Goal: Task Accomplishment & Management: Manage account settings

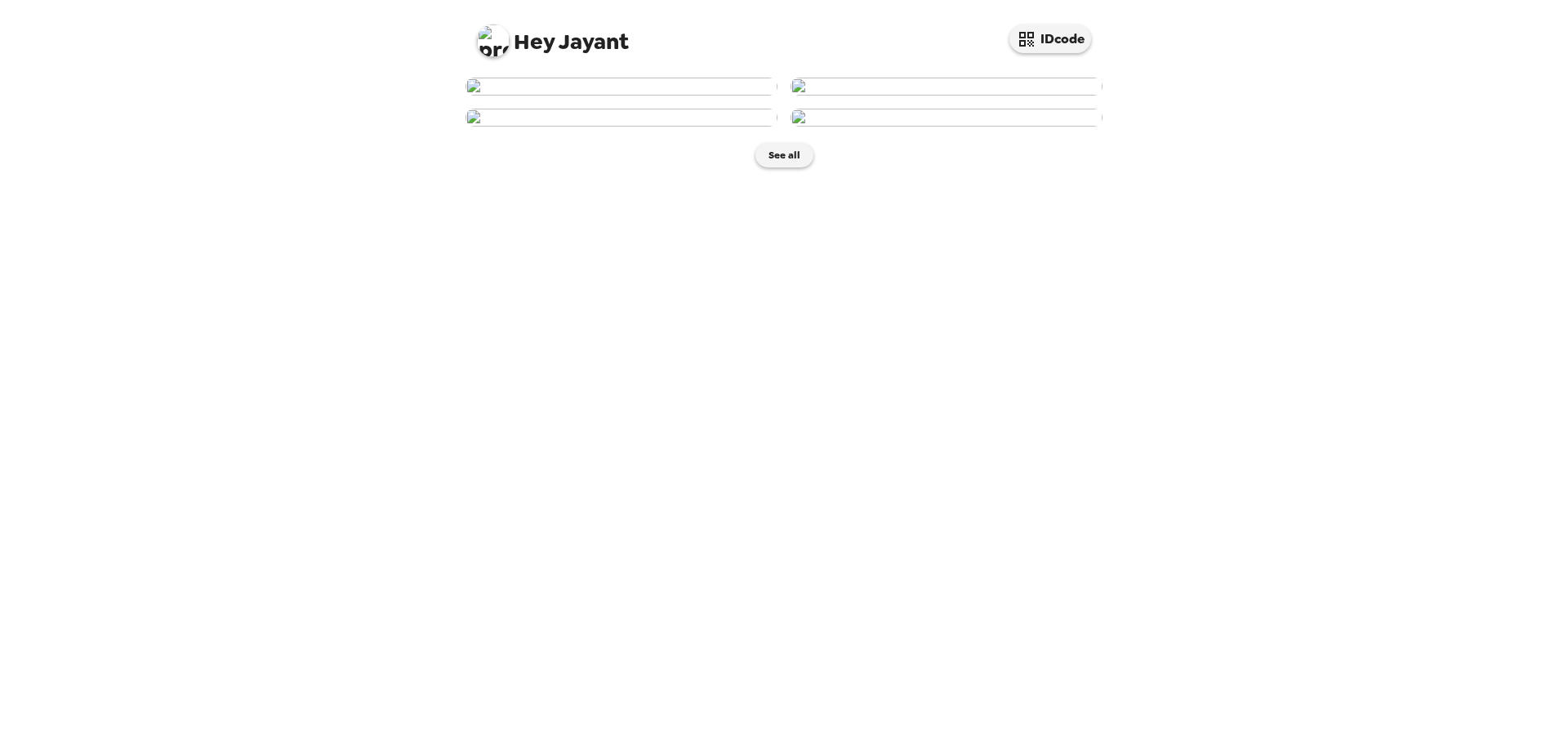
scroll to position [177, 0]
click at [655, 126] on img at bounding box center [622, 118] width 312 height 18
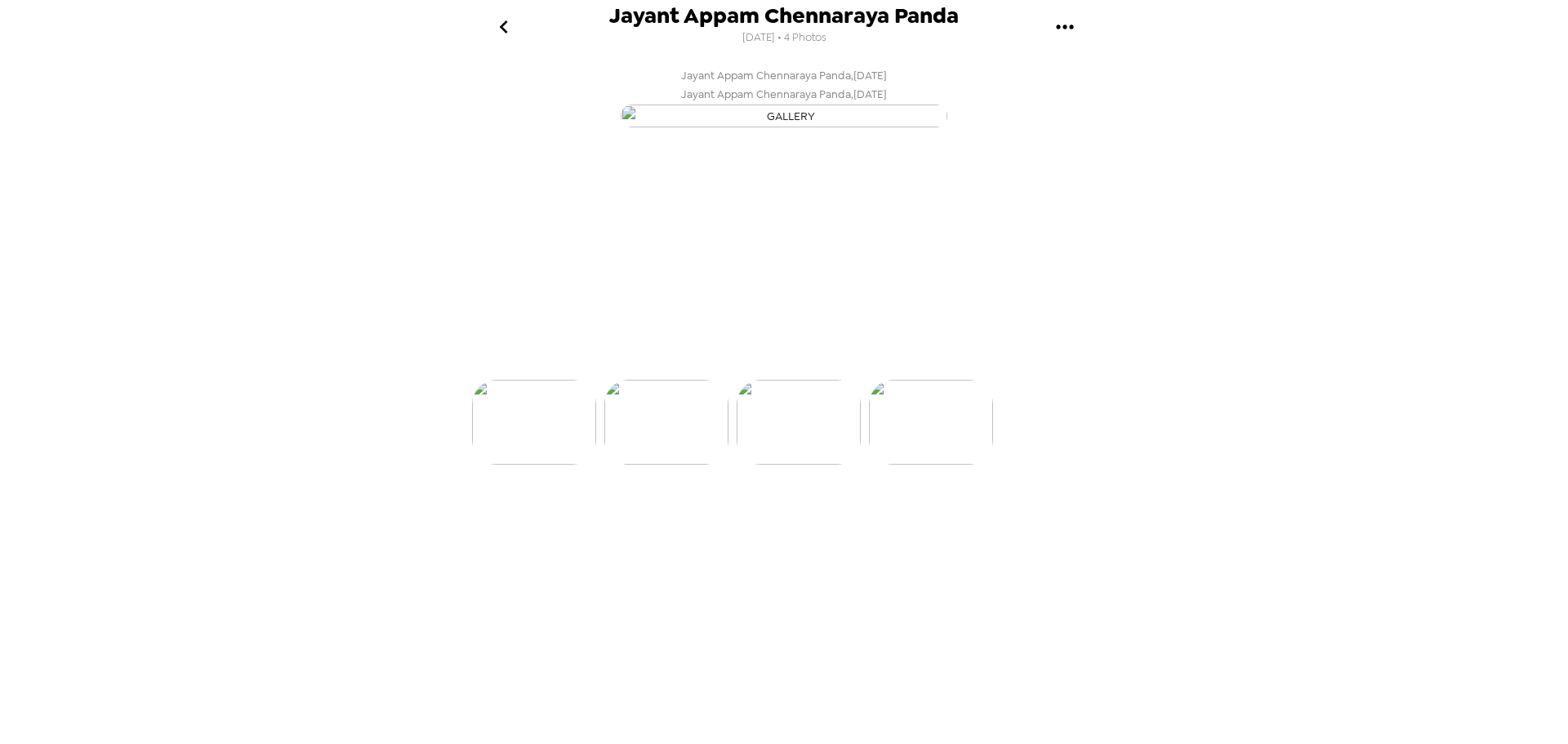
scroll to position [0, 263]
click at [740, 361] on p "Backdrops" at bounding box center [765, 350] width 75 height 19
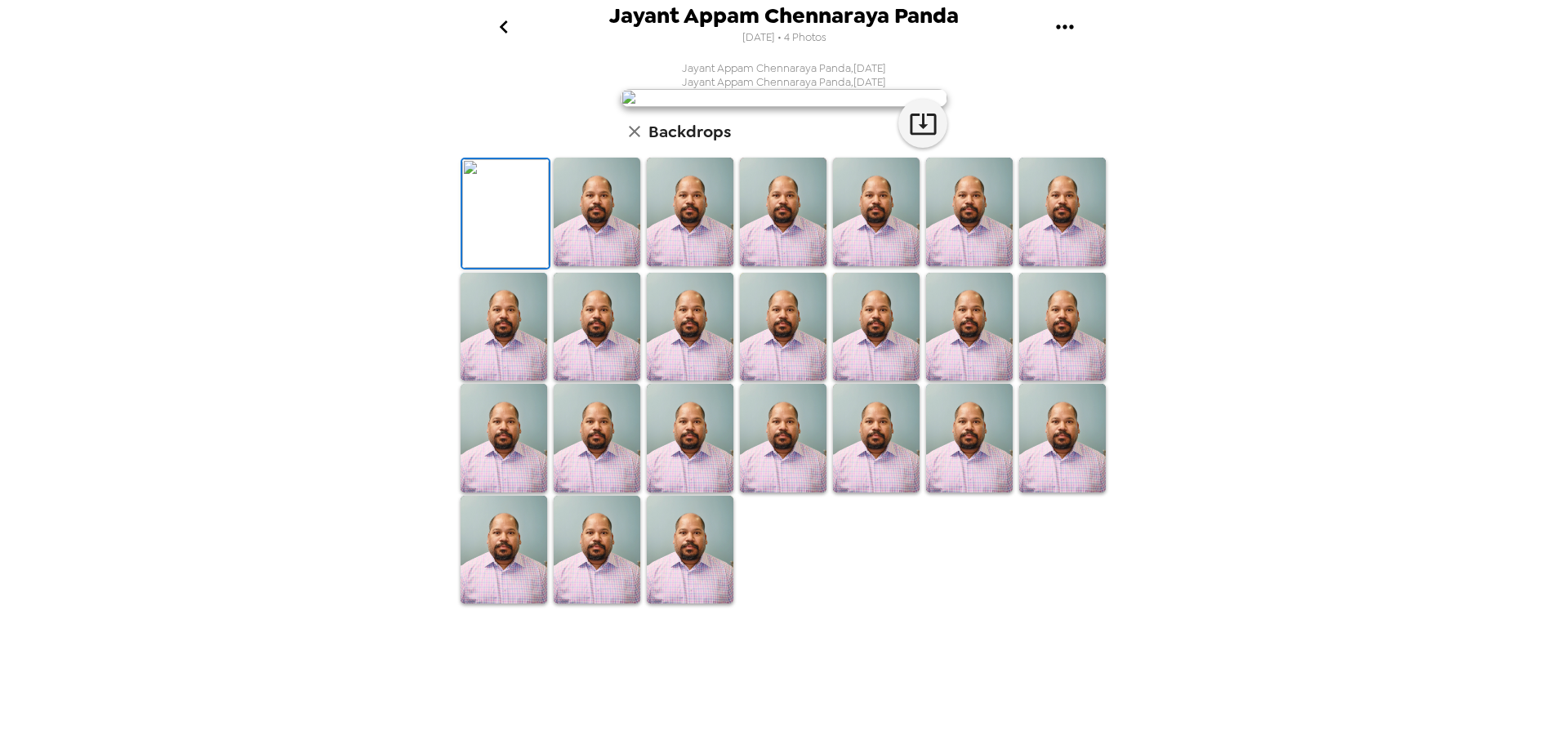
scroll to position [252, 0]
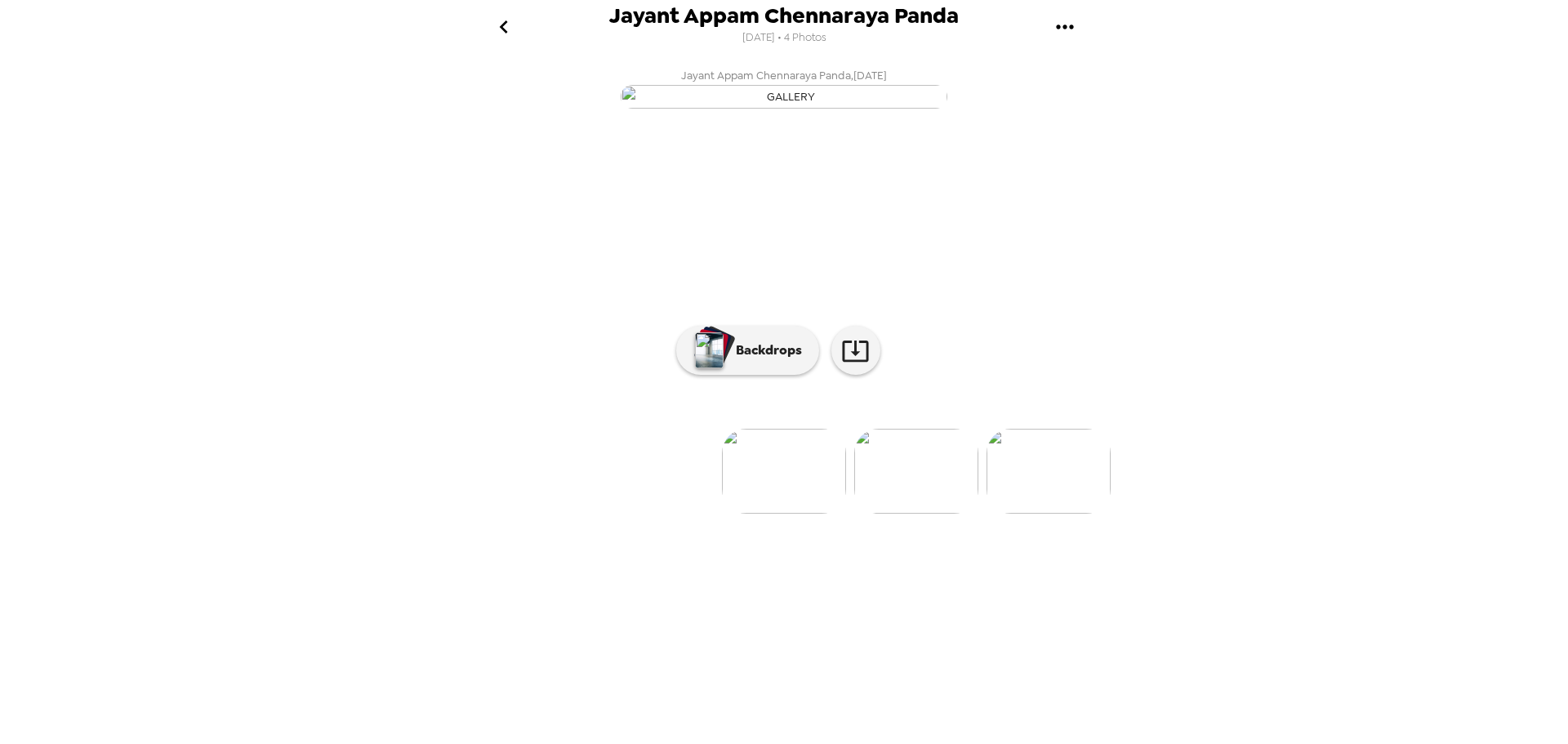
click at [1038, 514] on img at bounding box center [1049, 471] width 125 height 85
click at [735, 361] on p "Backdrops" at bounding box center [765, 350] width 75 height 19
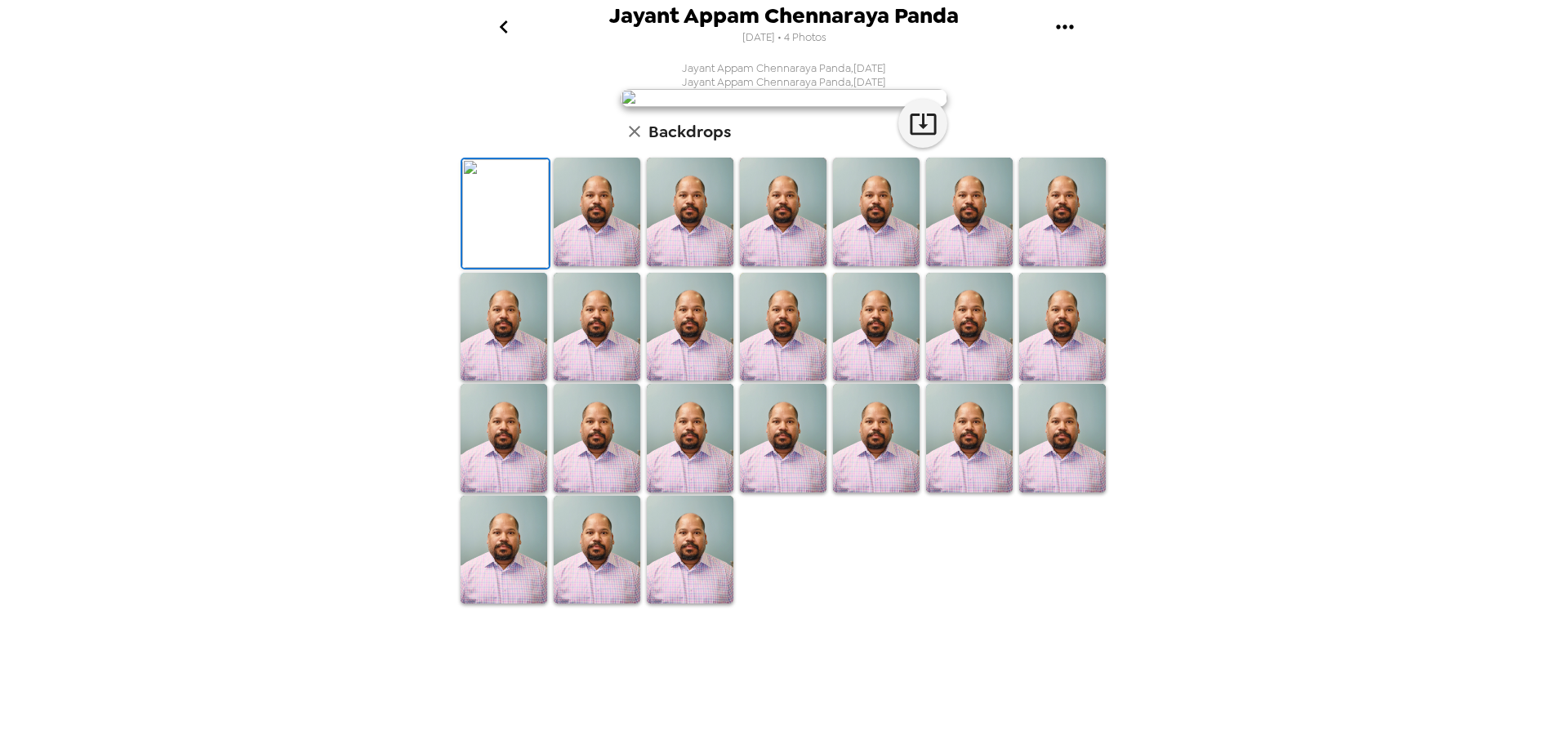
scroll to position [252, 0]
click at [1065, 26] on icon "gallery menu" at bounding box center [1065, 26] width 18 height 4
click at [1106, 72] on span "Download all photos" at bounding box center [1143, 75] width 125 height 19
click at [503, 31] on icon "go back" at bounding box center [504, 27] width 26 height 26
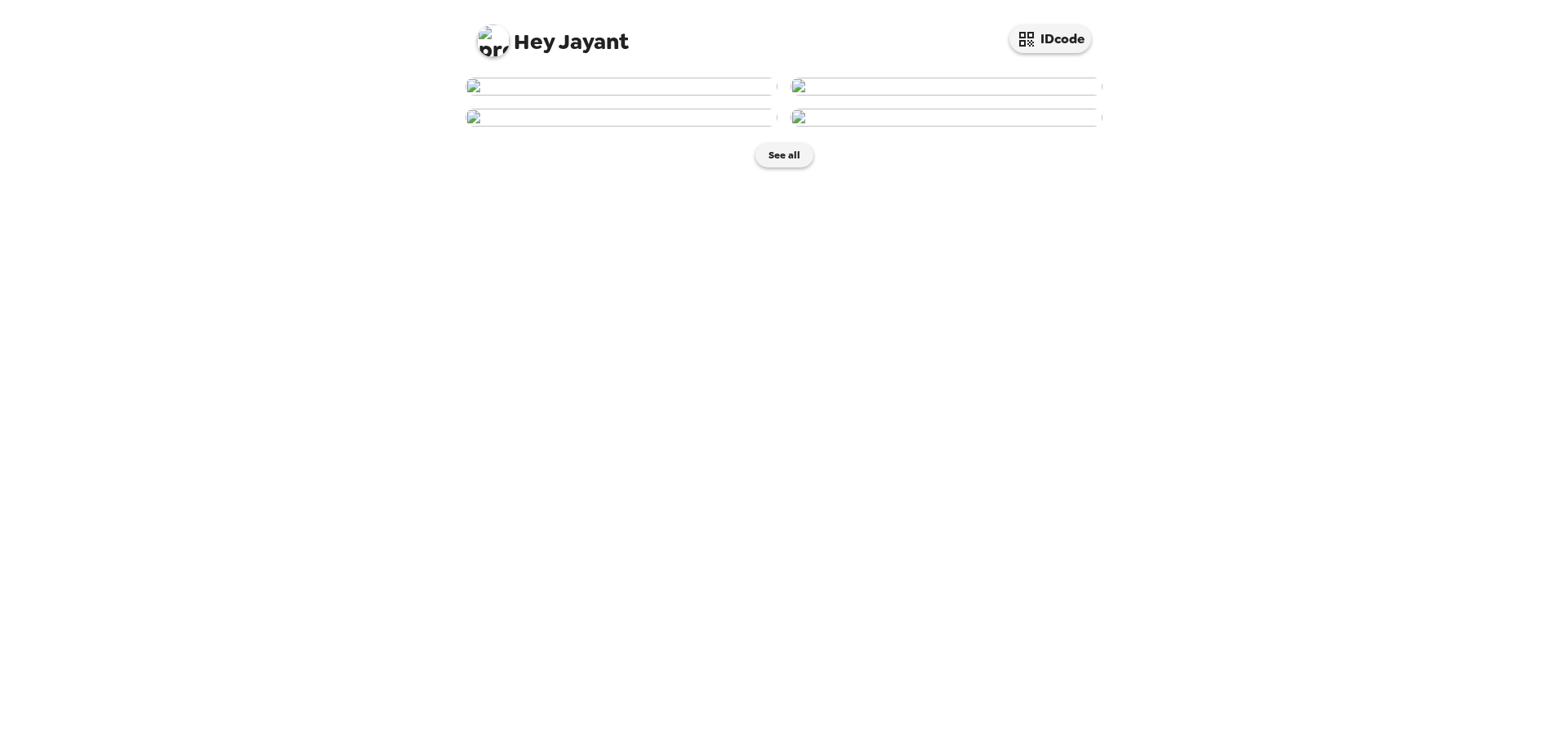
scroll to position [177, 0]
click at [781, 168] on button "See all" at bounding box center [784, 155] width 58 height 25
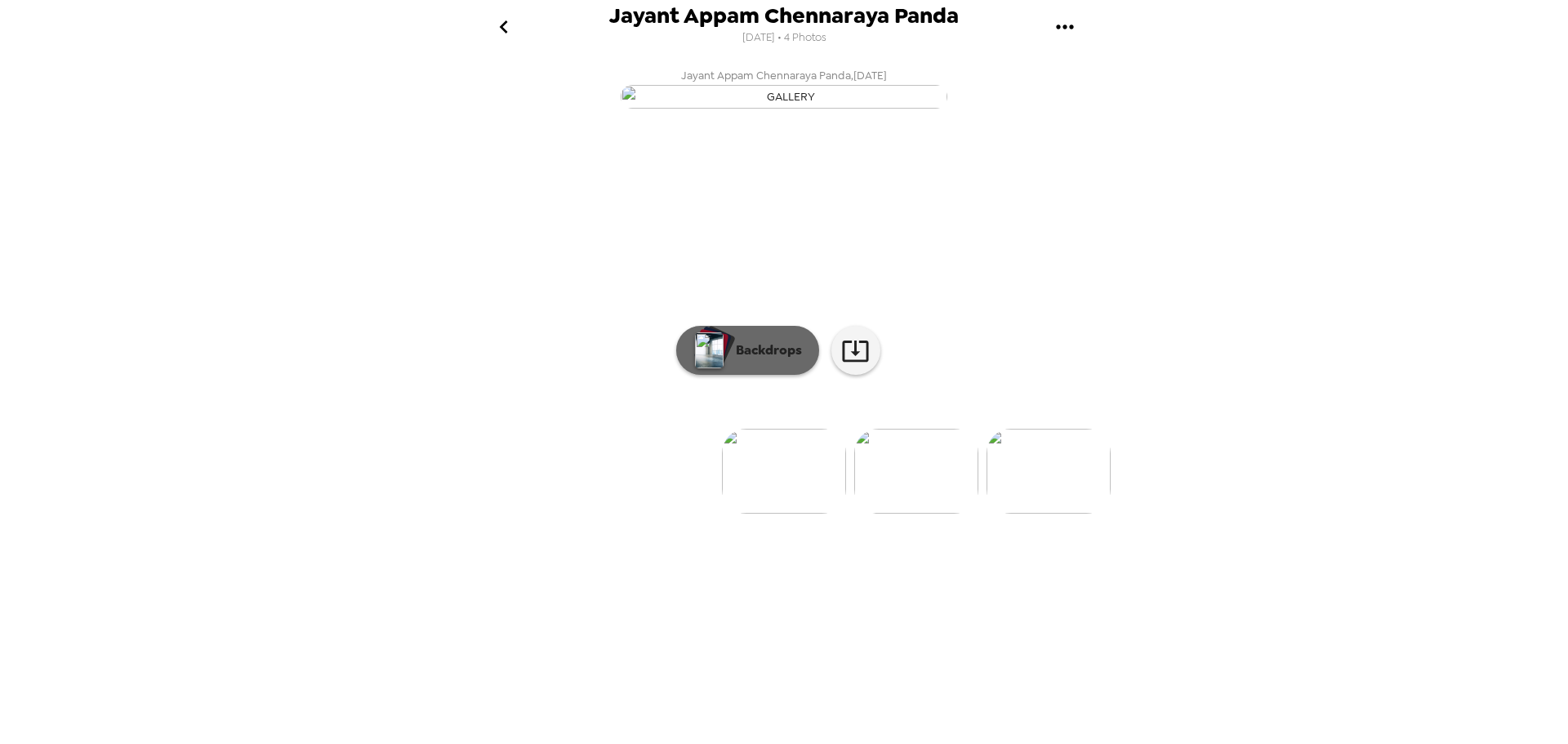
click at [791, 361] on p "Backdrops" at bounding box center [765, 350] width 75 height 19
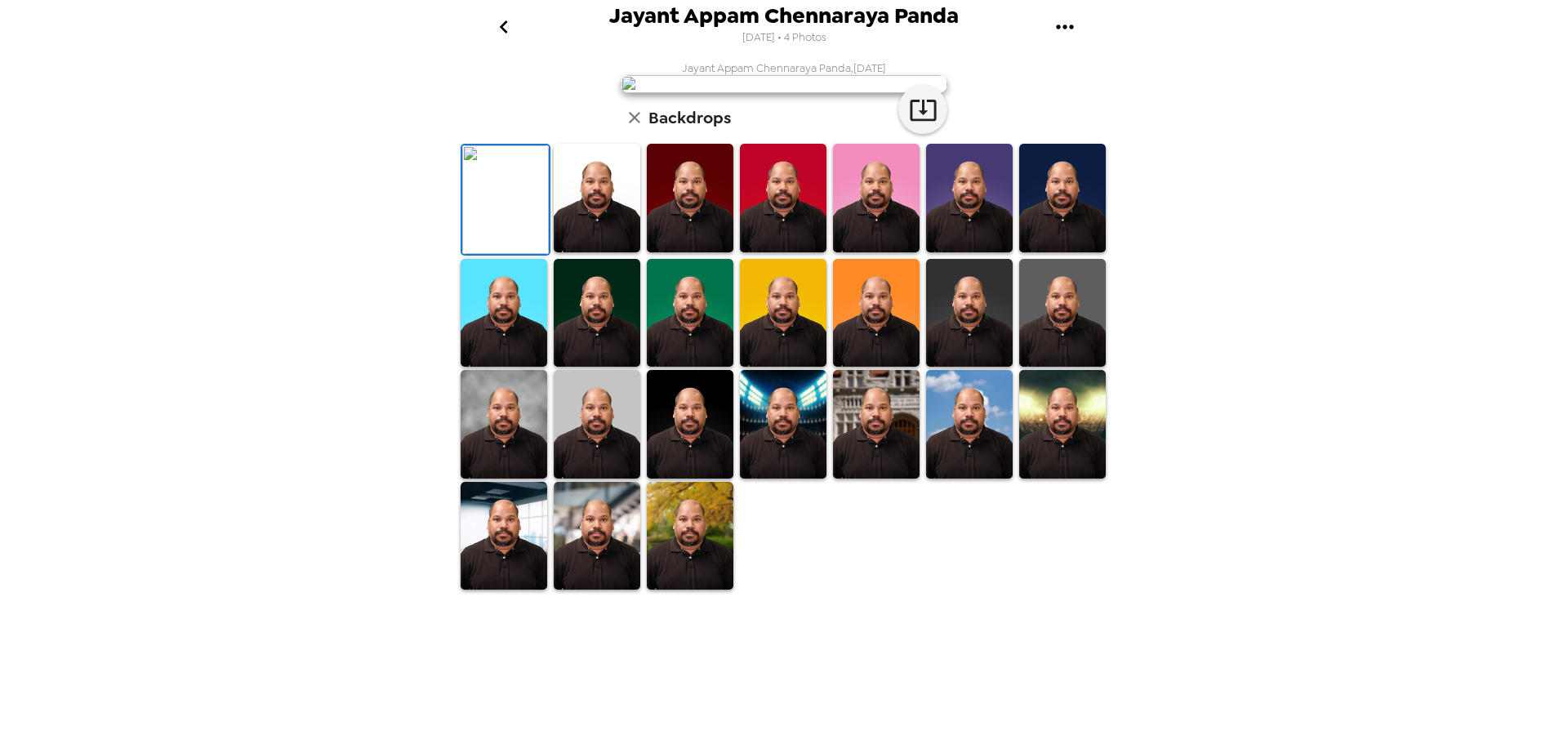
scroll to position [237, 0]
click at [508, 27] on icon "go back" at bounding box center [504, 27] width 26 height 26
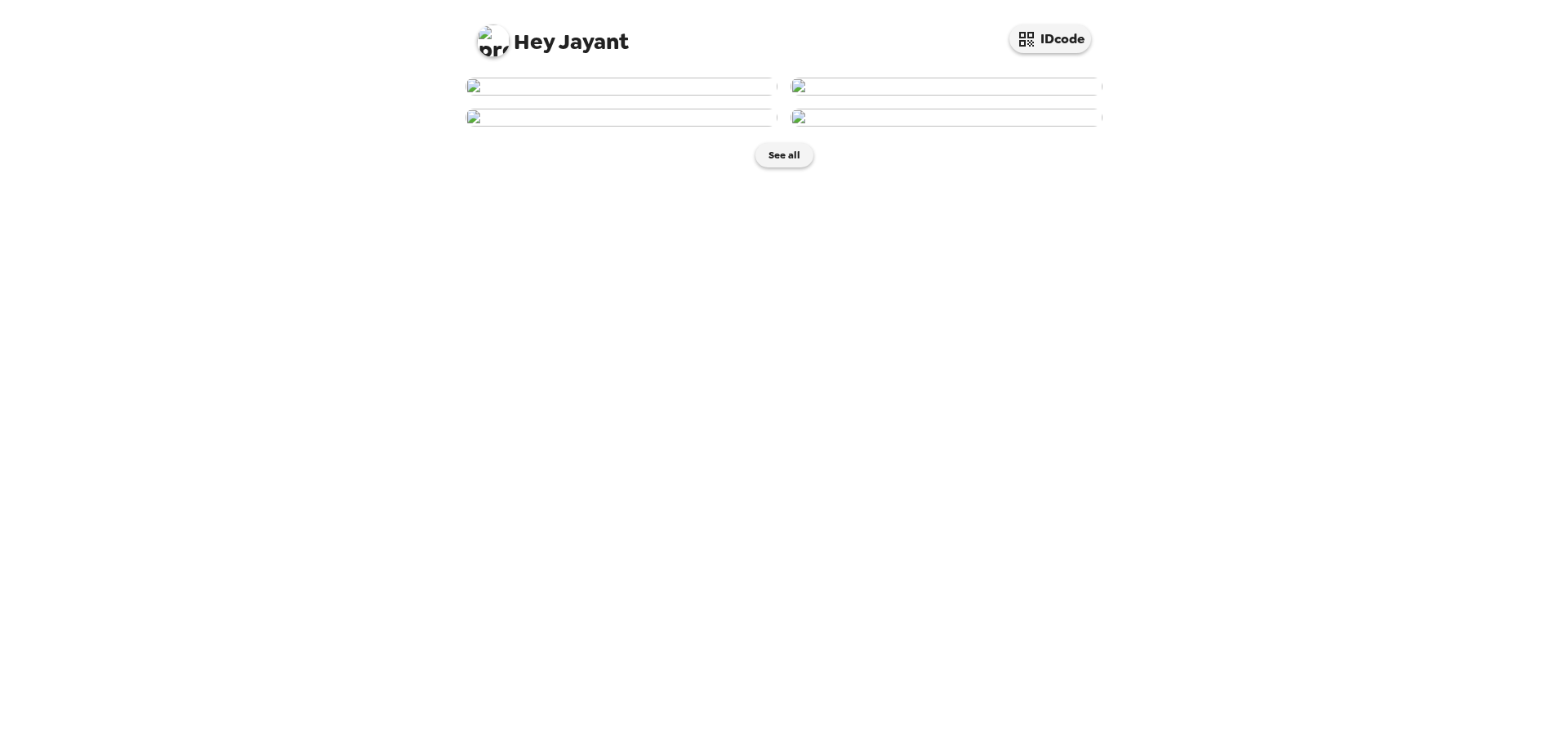
click at [657, 126] on img at bounding box center [622, 118] width 312 height 18
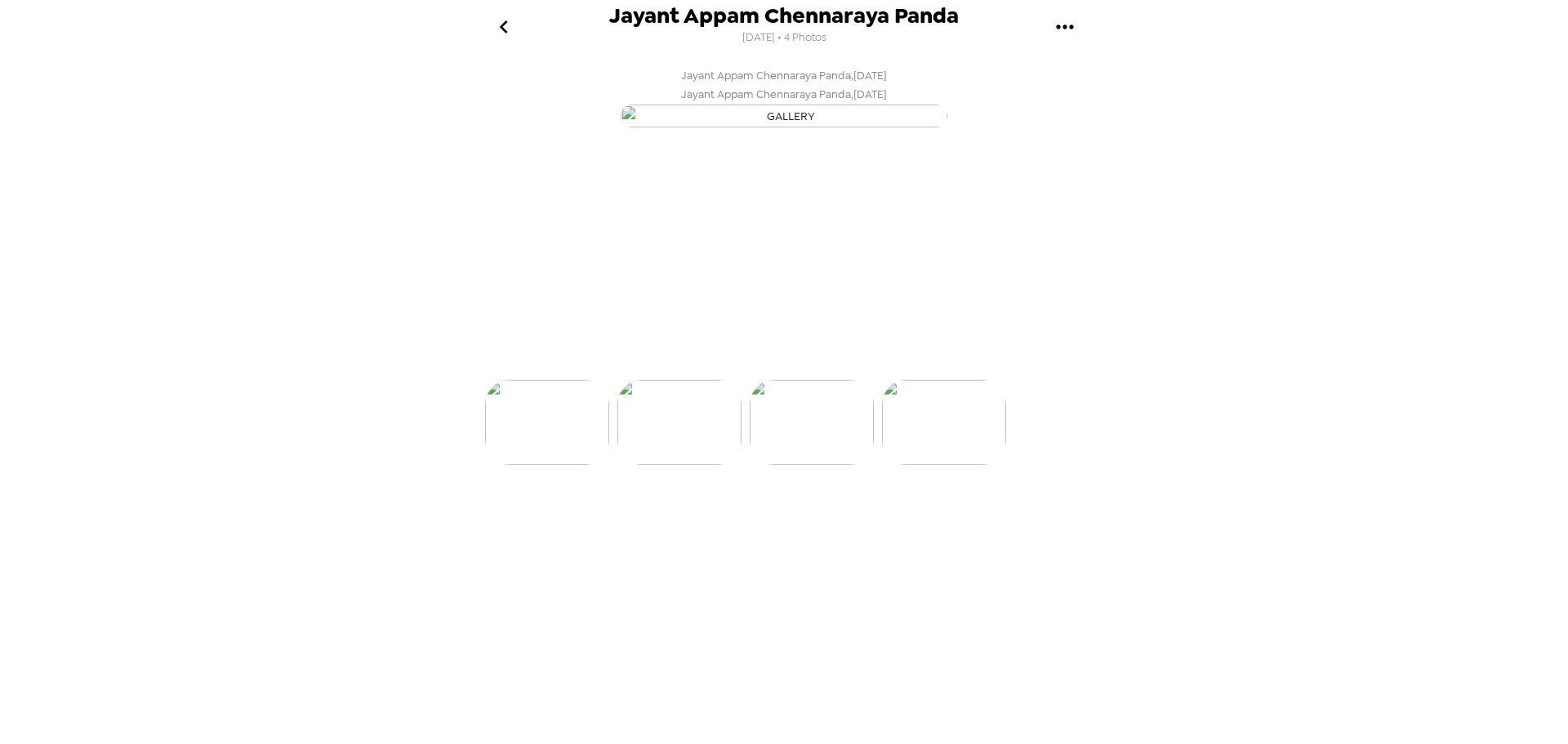
scroll to position [0, 263]
click at [745, 361] on p "Backdrops" at bounding box center [765, 350] width 75 height 19
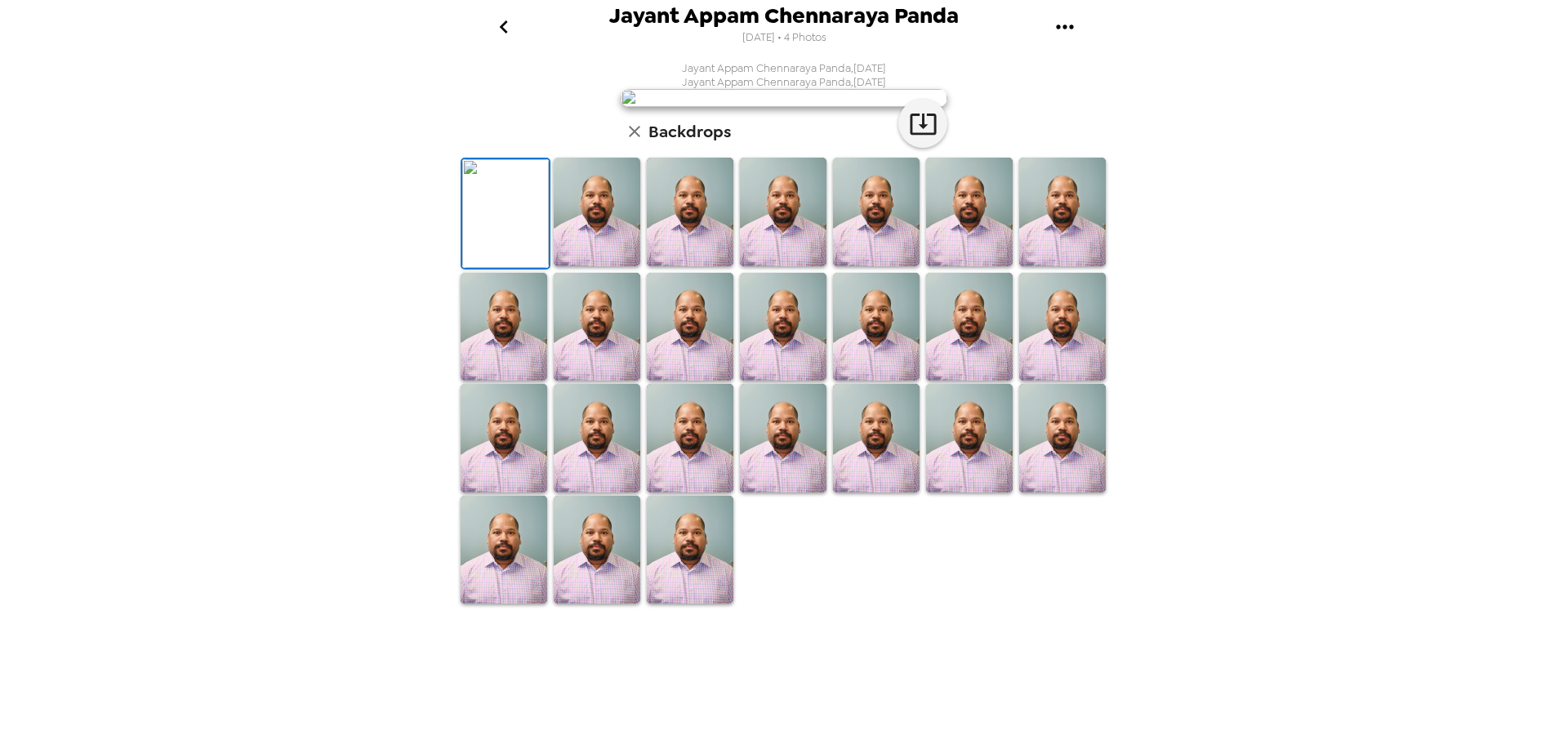
scroll to position [252, 0]
click at [701, 604] on img at bounding box center [689, 550] width 87 height 109
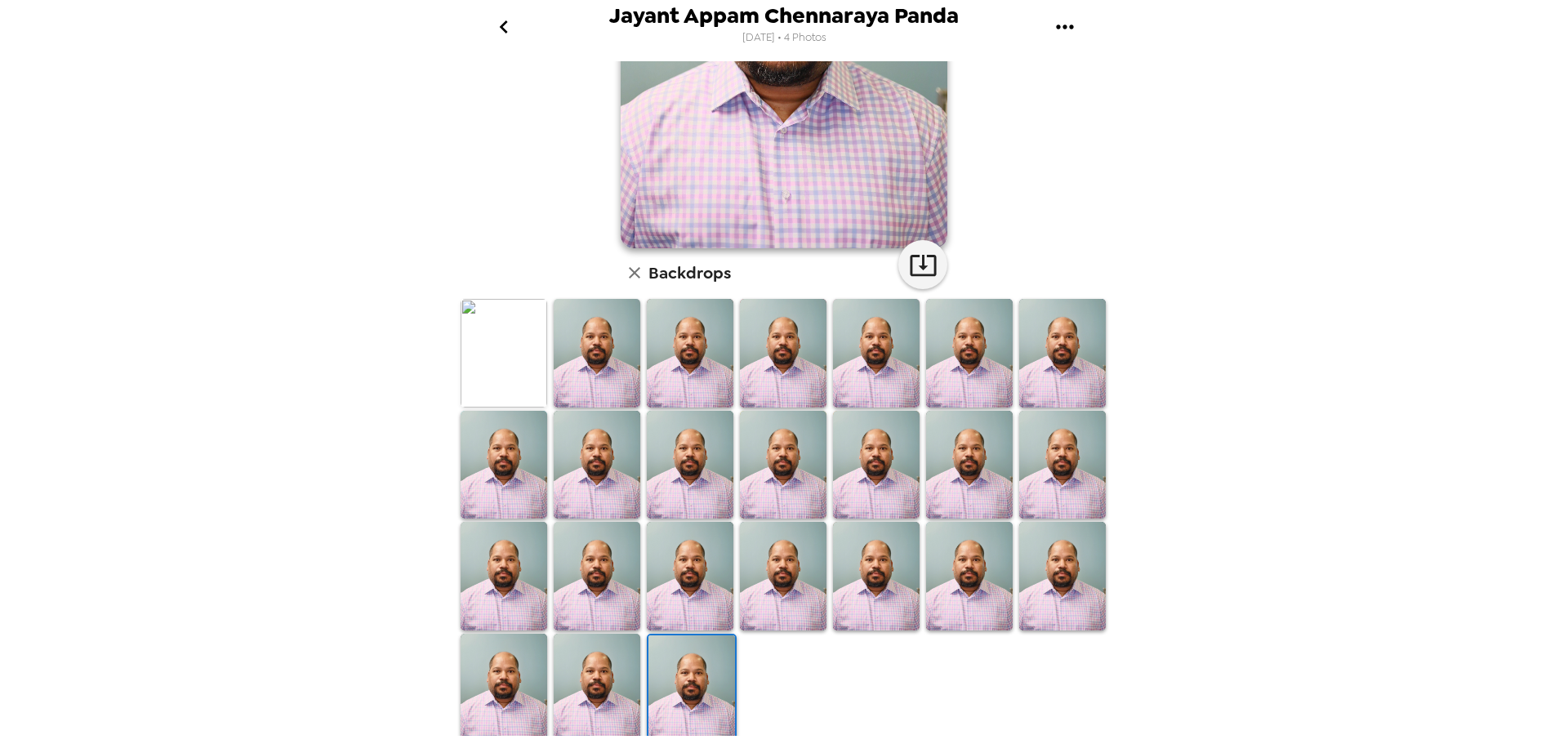
scroll to position [251, 0]
click at [914, 261] on icon "button" at bounding box center [923, 263] width 29 height 29
click at [611, 668] on img at bounding box center [596, 687] width 87 height 109
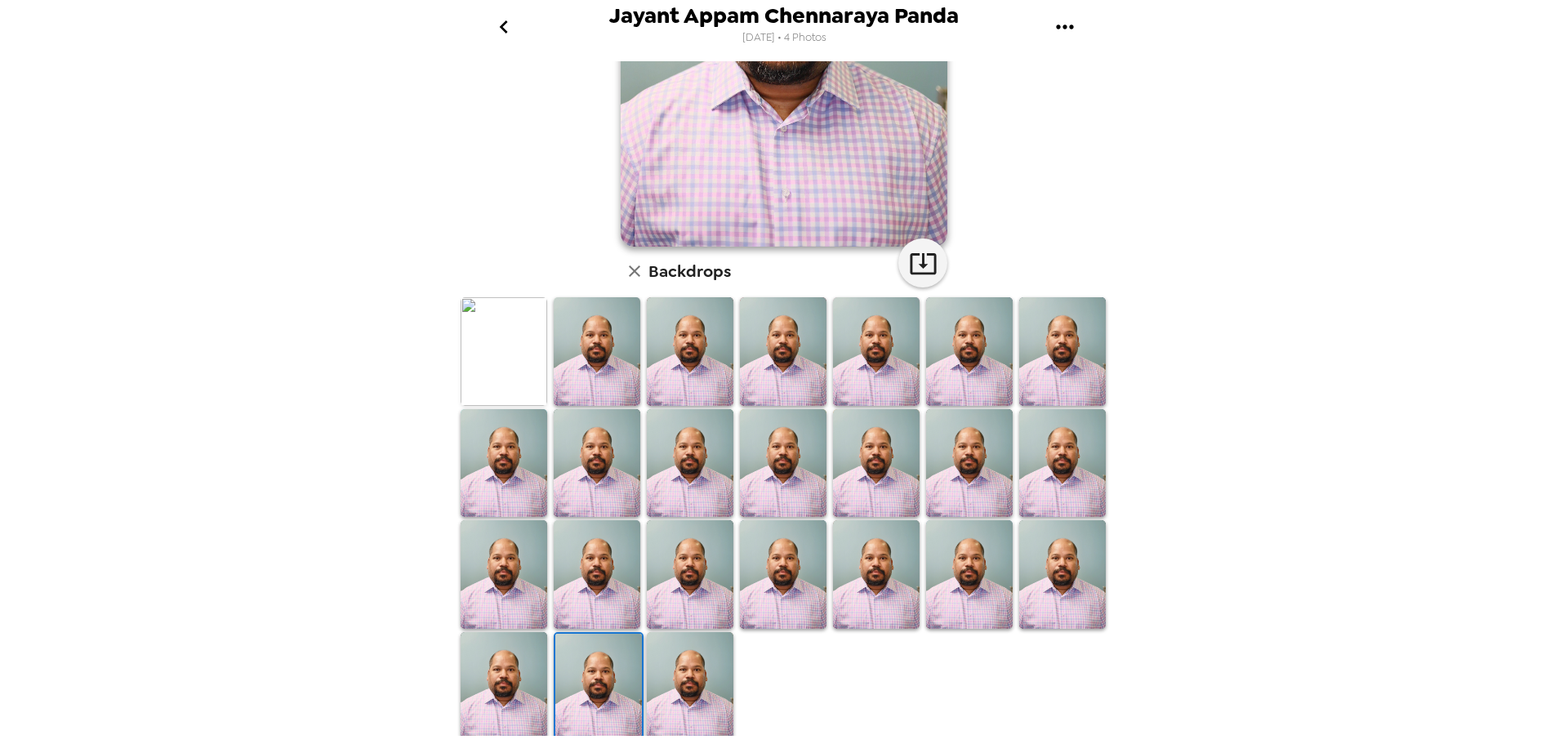
click at [681, 672] on img at bounding box center [689, 687] width 87 height 109
click at [923, 261] on icon "button" at bounding box center [923, 263] width 29 height 29
click at [710, 662] on img at bounding box center [691, 689] width 87 height 109
click at [707, 663] on img at bounding box center [691, 689] width 87 height 109
click at [706, 663] on img at bounding box center [691, 689] width 87 height 109
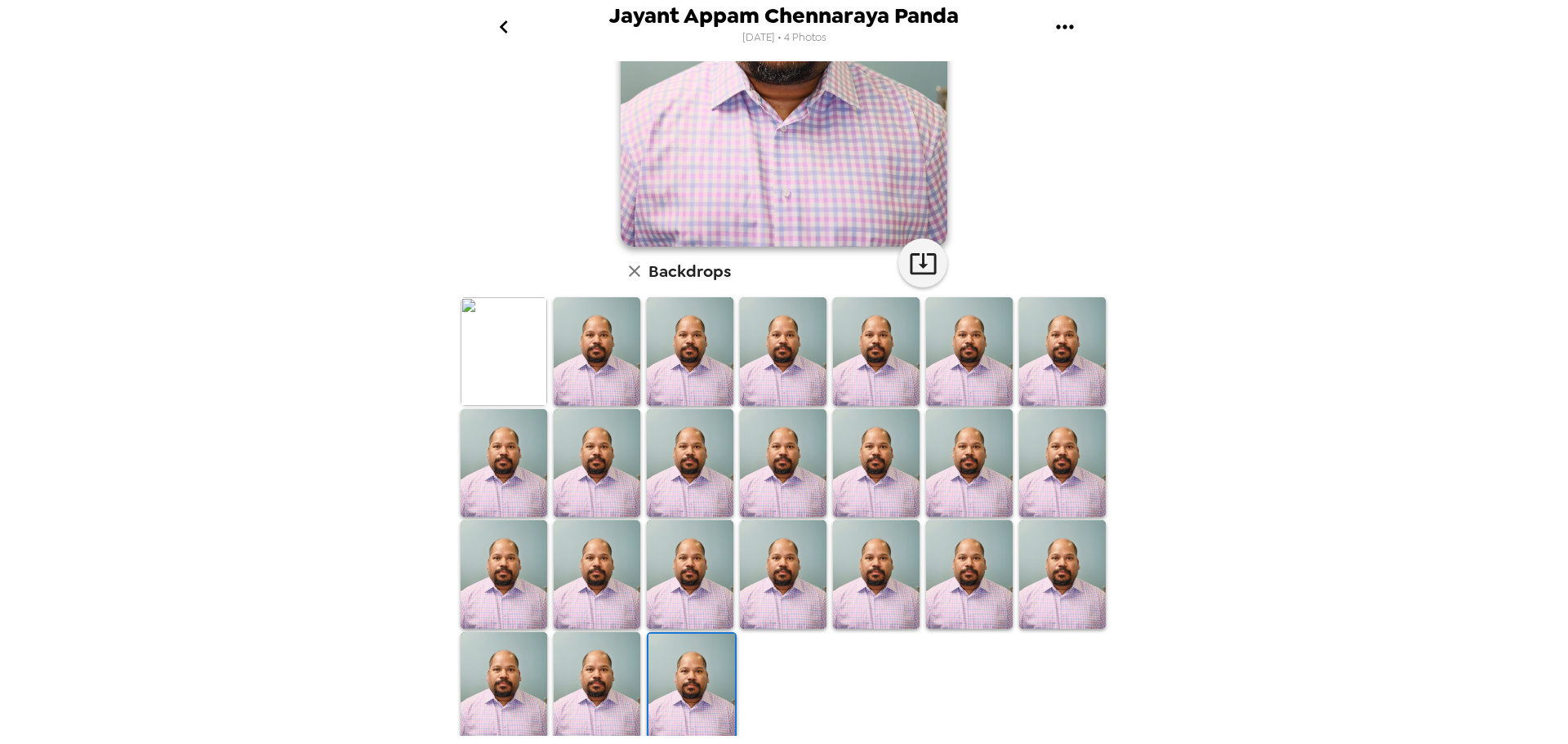
drag, startPoint x: 706, startPoint y: 663, endPoint x: 800, endPoint y: 688, distance: 97.3
click at [803, 690] on div at bounding box center [787, 520] width 659 height 449
click at [533, 361] on img at bounding box center [503, 352] width 87 height 109
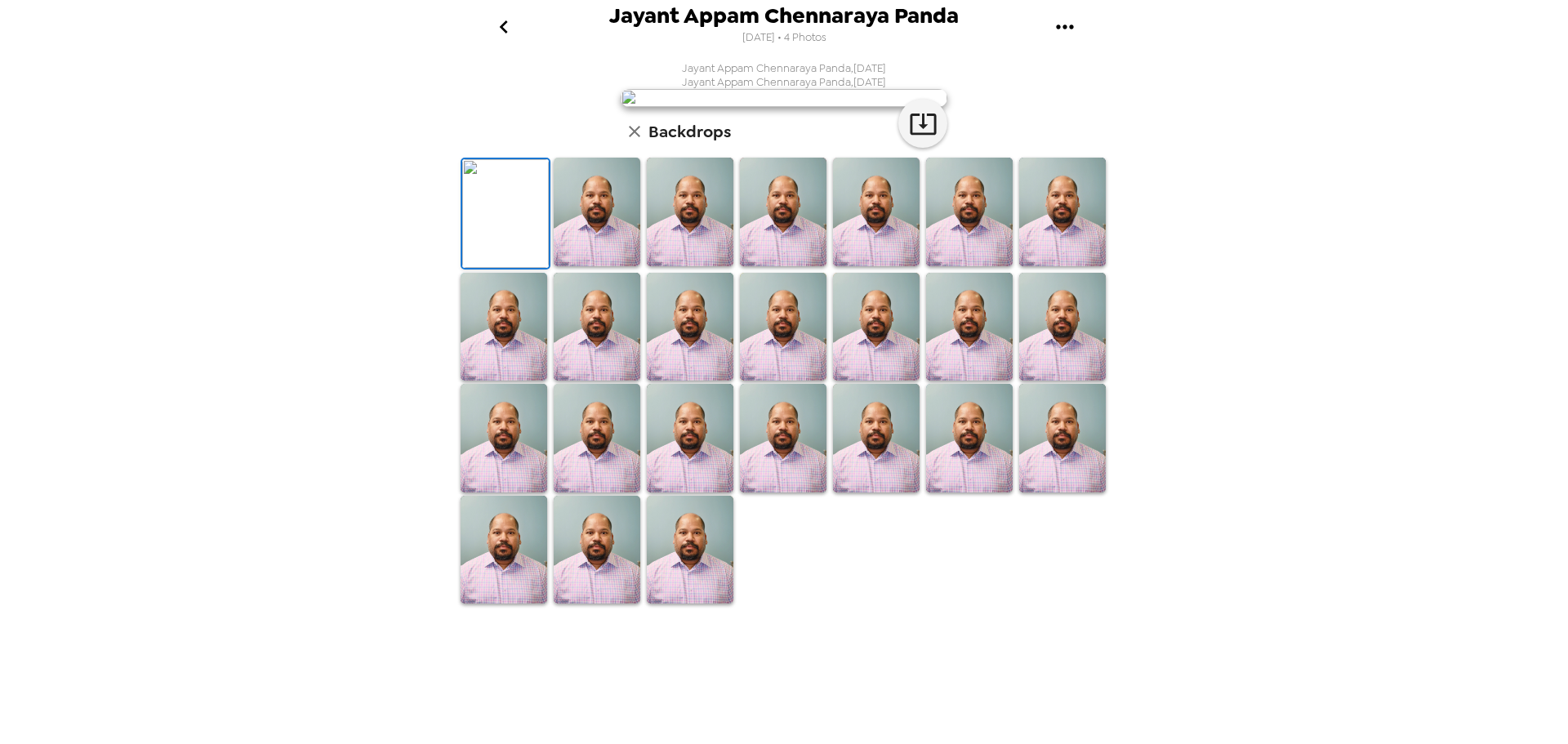
click at [669, 492] on img at bounding box center [689, 439] width 87 height 109
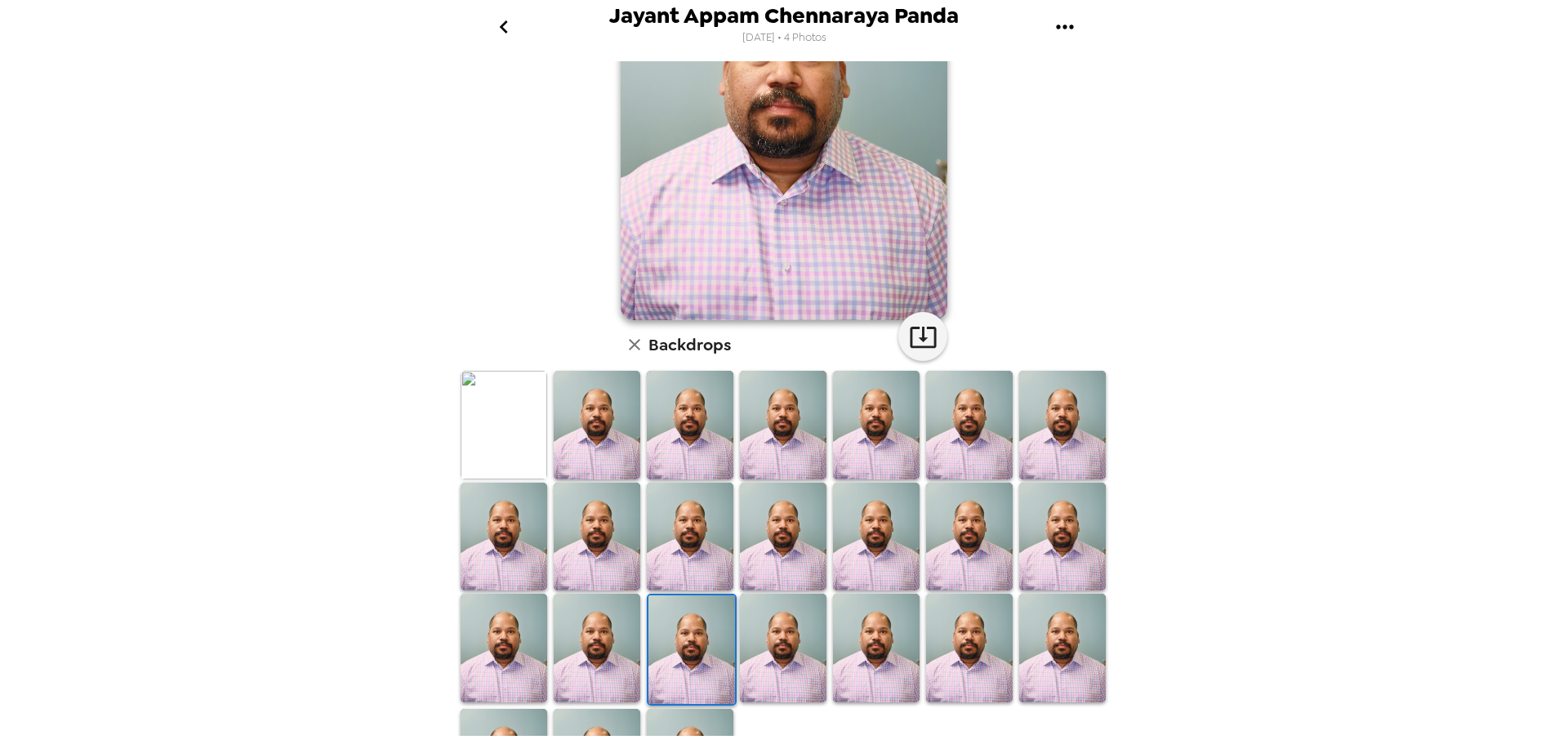
scroll to position [0, 0]
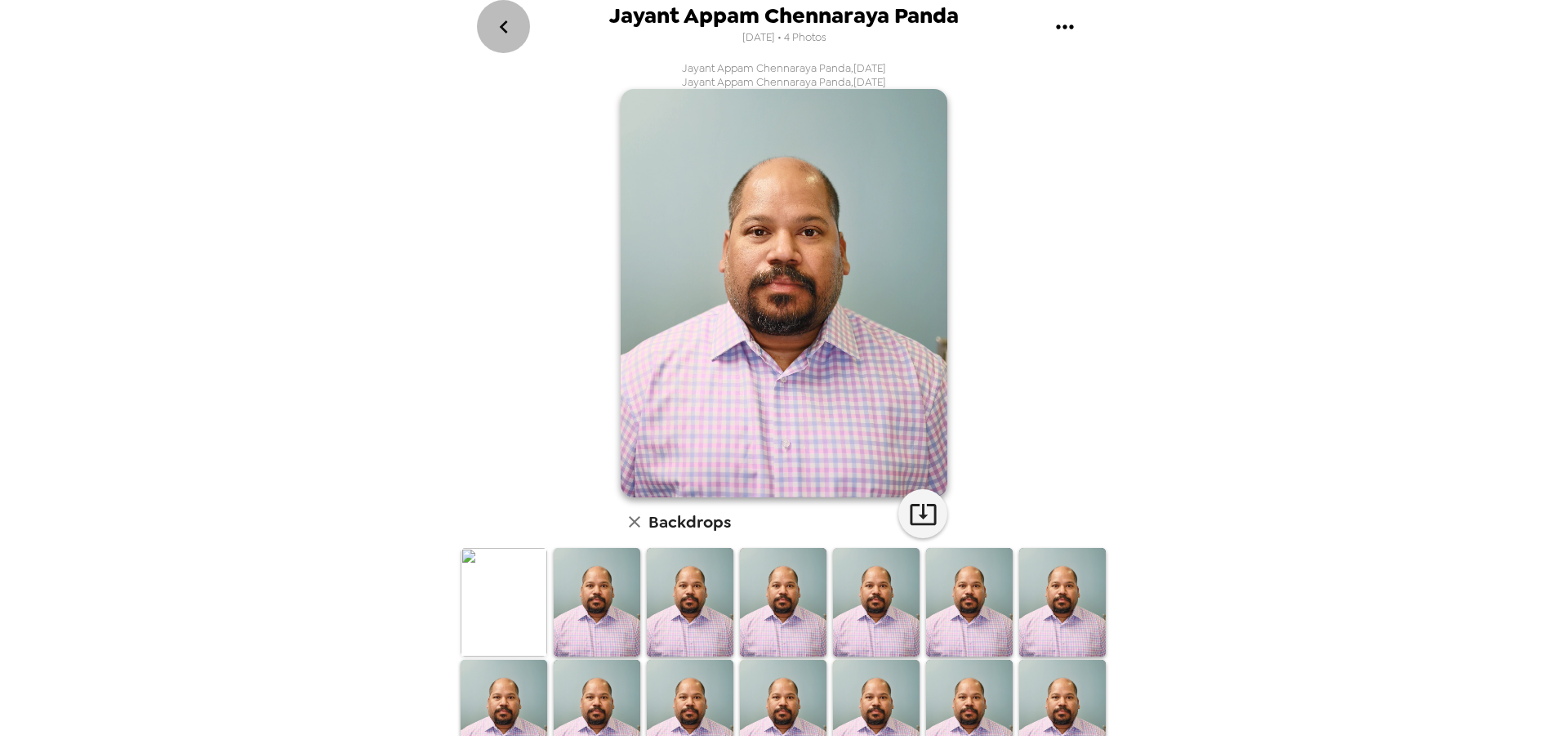
click at [502, 27] on icon "go back" at bounding box center [502, 26] width 8 height 13
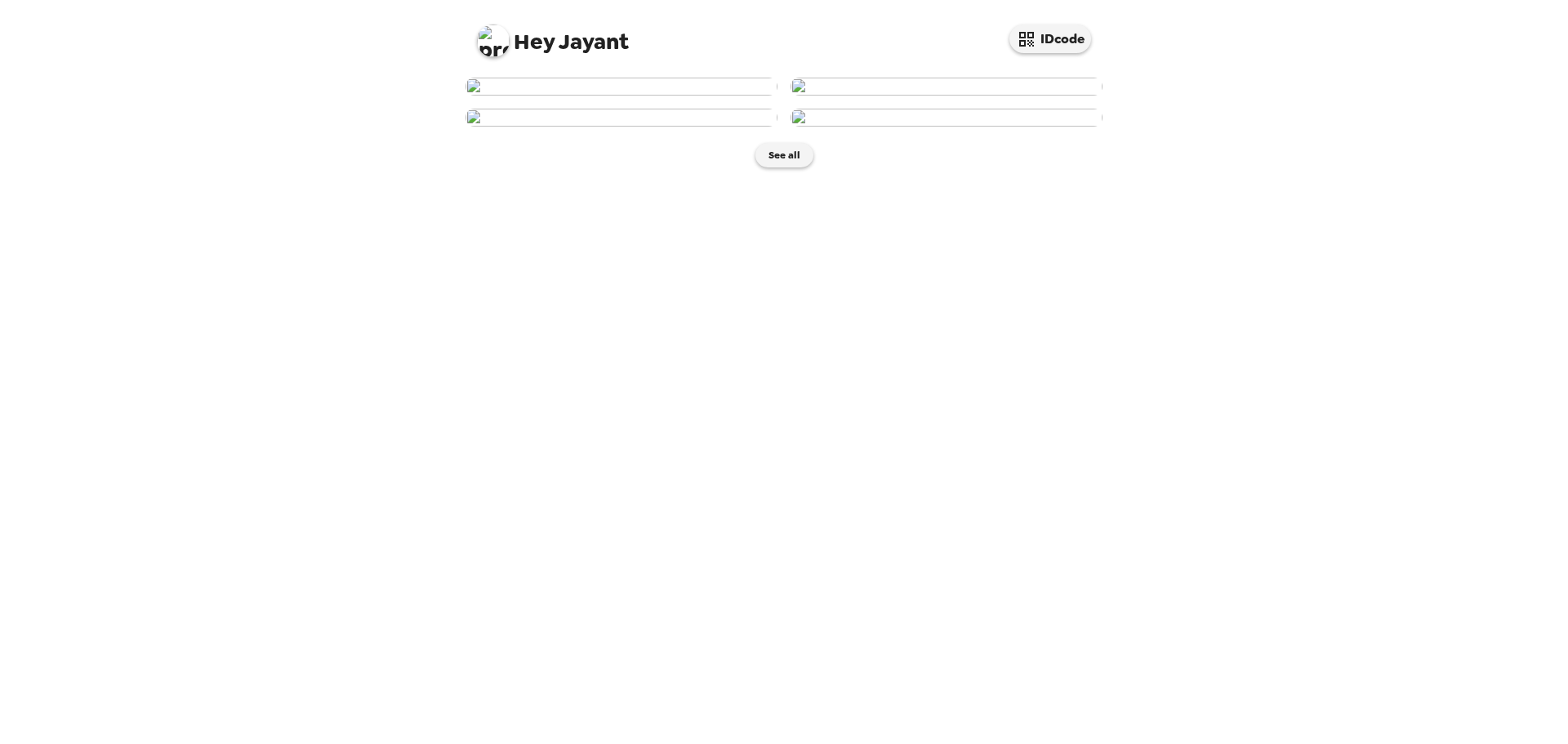
click at [508, 44] on img at bounding box center [493, 40] width 32 height 32
click at [519, 75] on span "Edit my info" at bounding box center [523, 78] width 65 height 14
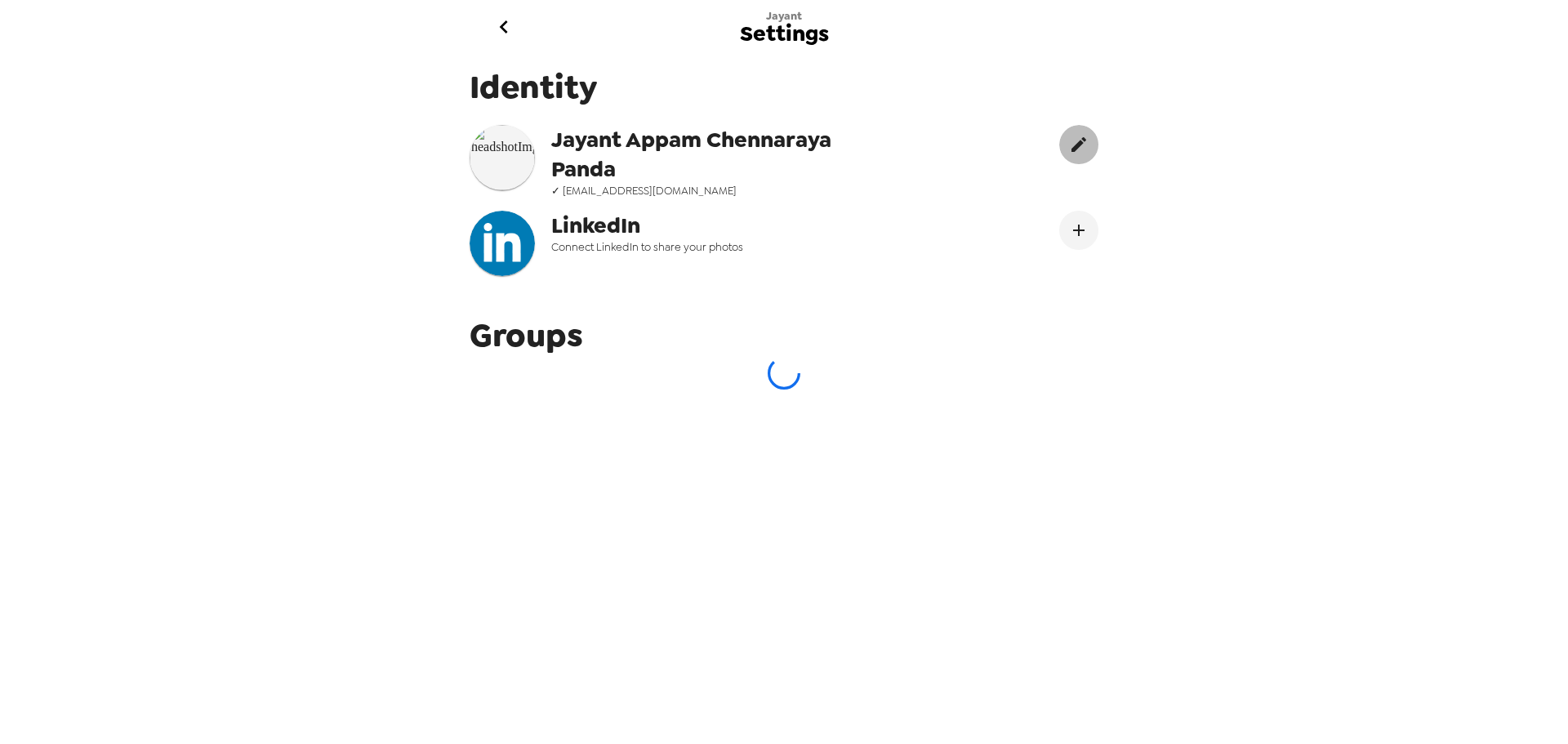
click at [1069, 139] on icon "edit" at bounding box center [1079, 145] width 19 height 19
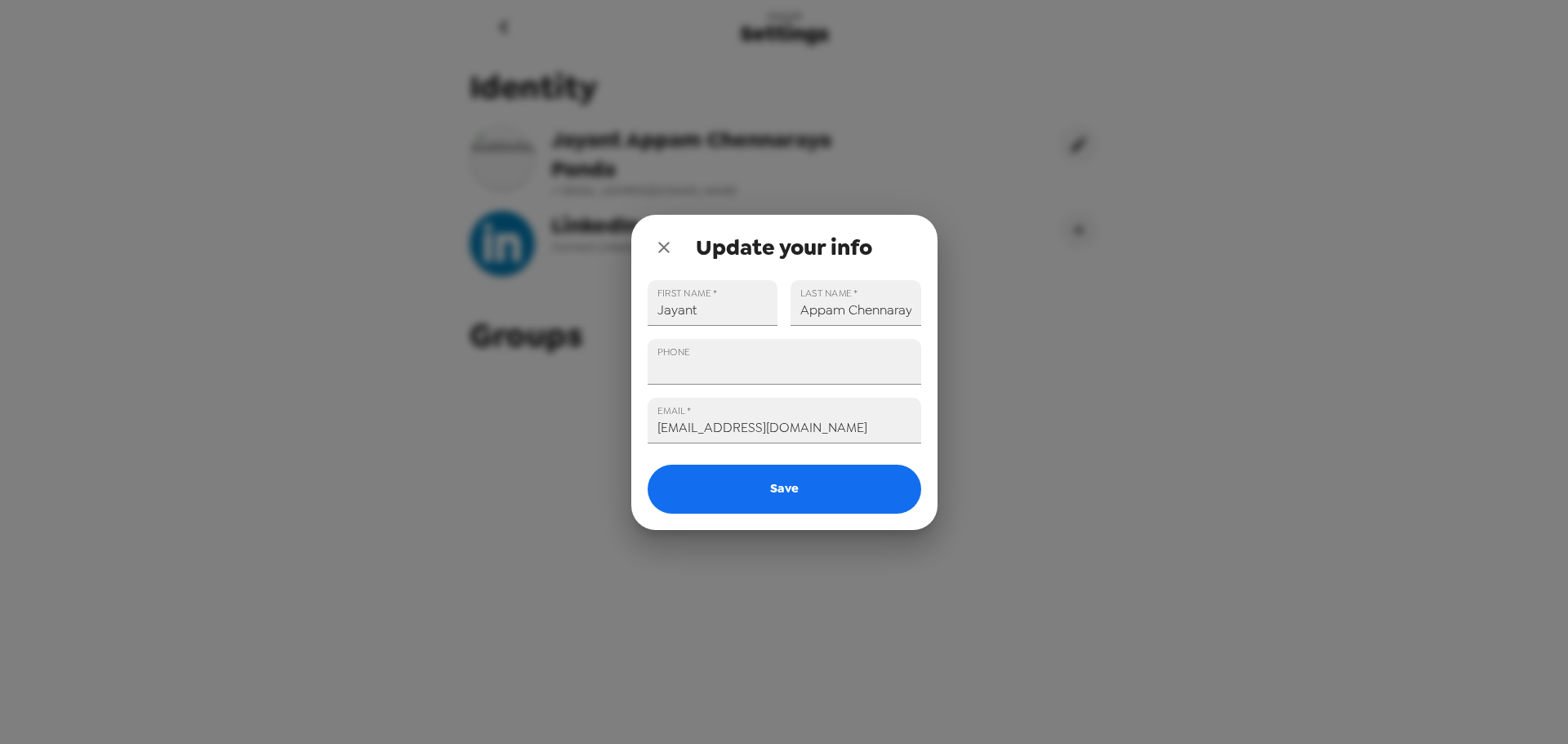
click at [1079, 443] on div "Update your info FIRST NAME   * Jayant LAST NAME   * Appam Chennaraya Panda PHO…" at bounding box center [784, 372] width 1568 height 744
click at [669, 247] on icon "close" at bounding box center [664, 247] width 19 height 19
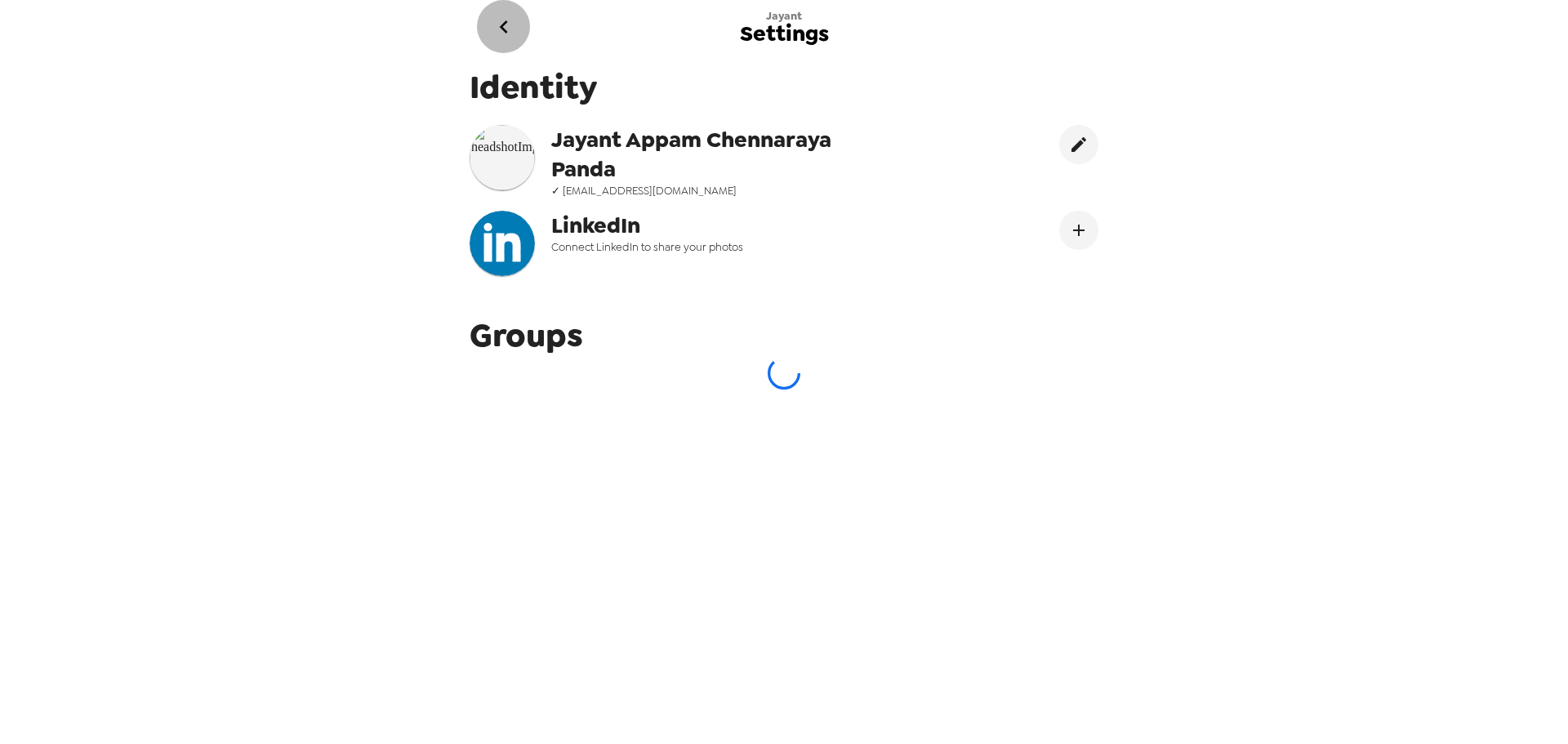
click at [506, 26] on icon "go back" at bounding box center [504, 27] width 26 height 26
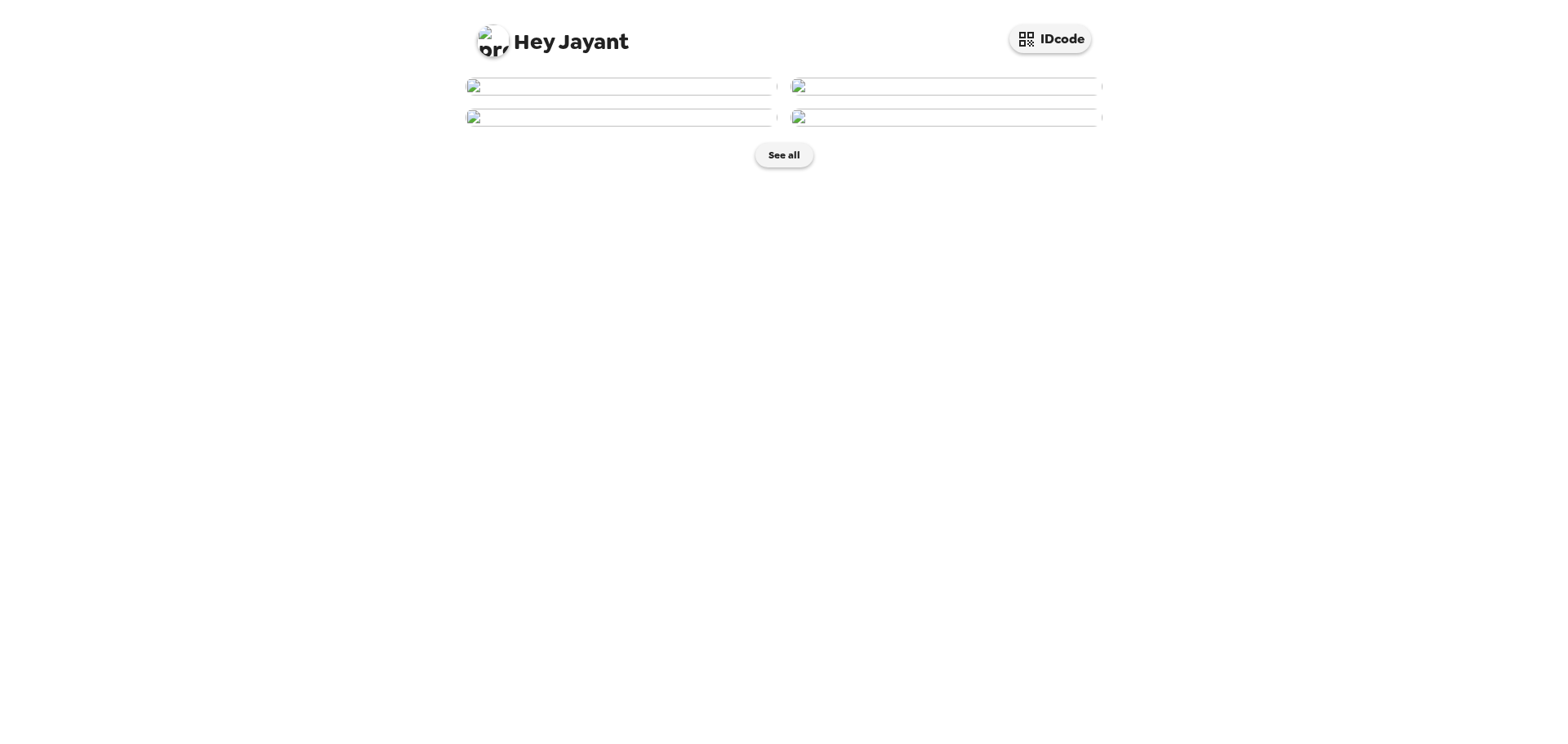
click at [501, 41] on img at bounding box center [493, 40] width 32 height 32
click at [520, 105] on span "Get help" at bounding box center [512, 108] width 45 height 14
click at [537, 103] on div "Get help" at bounding box center [559, 108] width 137 height 17
click at [532, 112] on span "Get help" at bounding box center [512, 108] width 45 height 14
click at [966, 323] on div at bounding box center [784, 372] width 1568 height 744
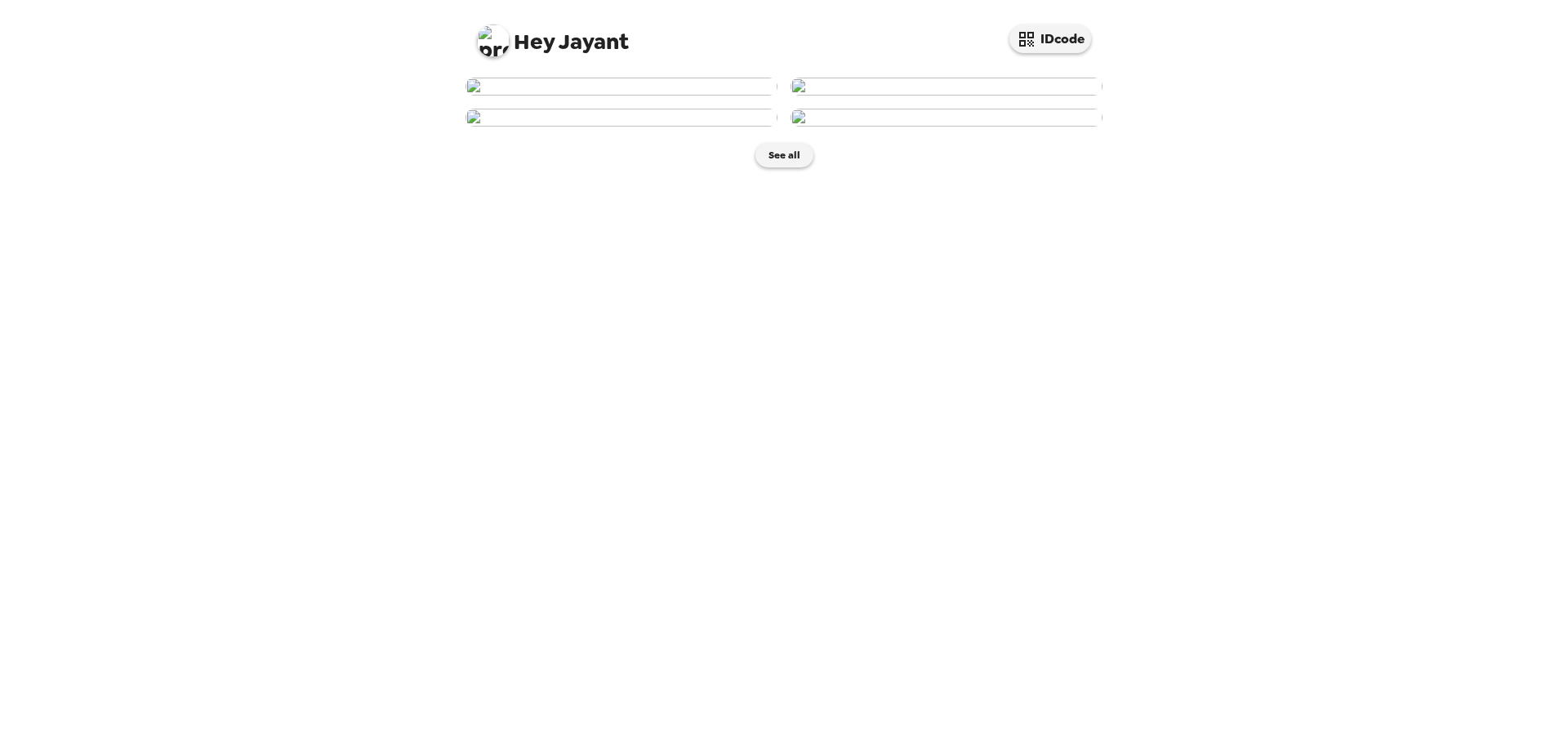
click at [938, 96] on img at bounding box center [946, 86] width 312 height 18
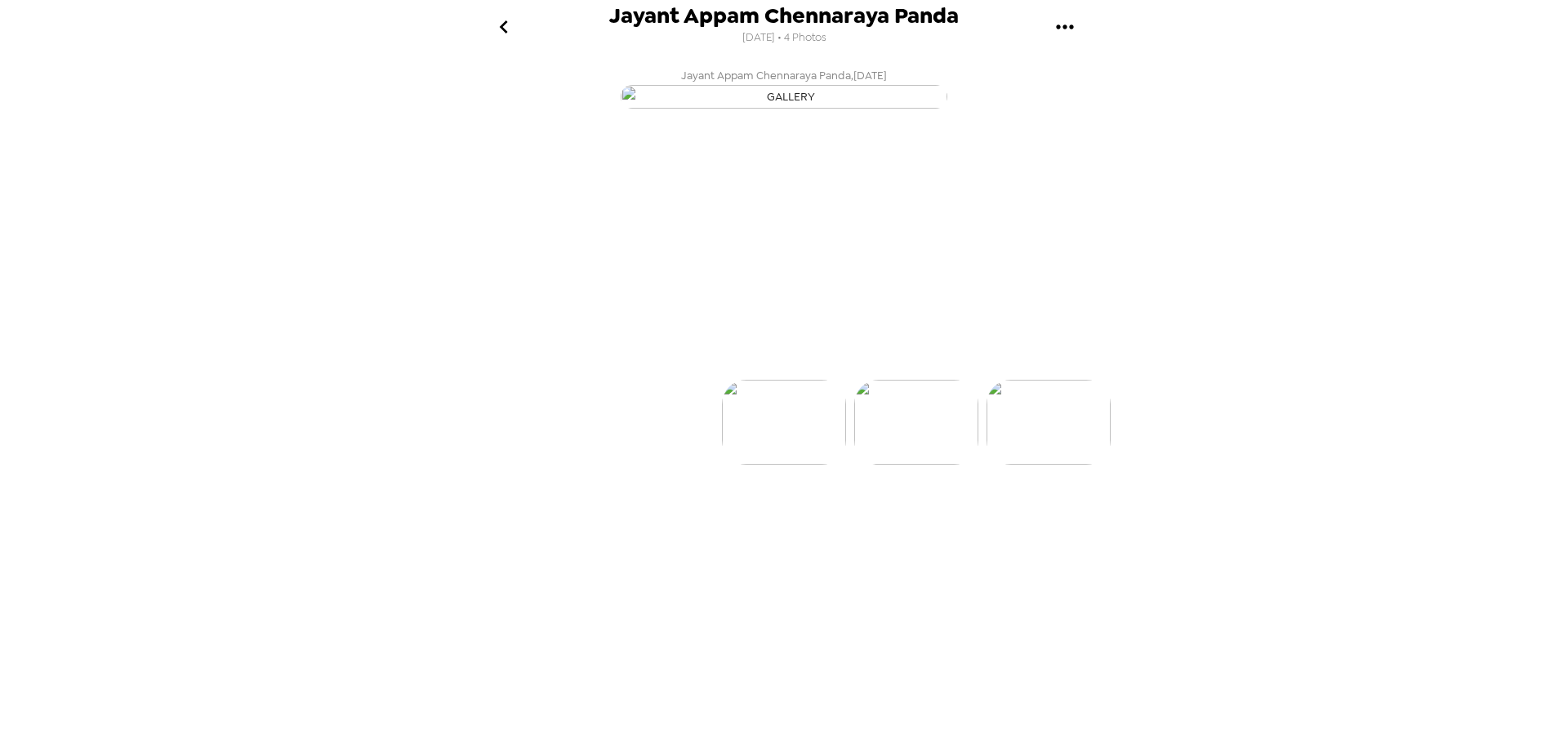
scroll to position [0, 132]
click at [780, 375] on button "Backdrops" at bounding box center [747, 351] width 143 height 49
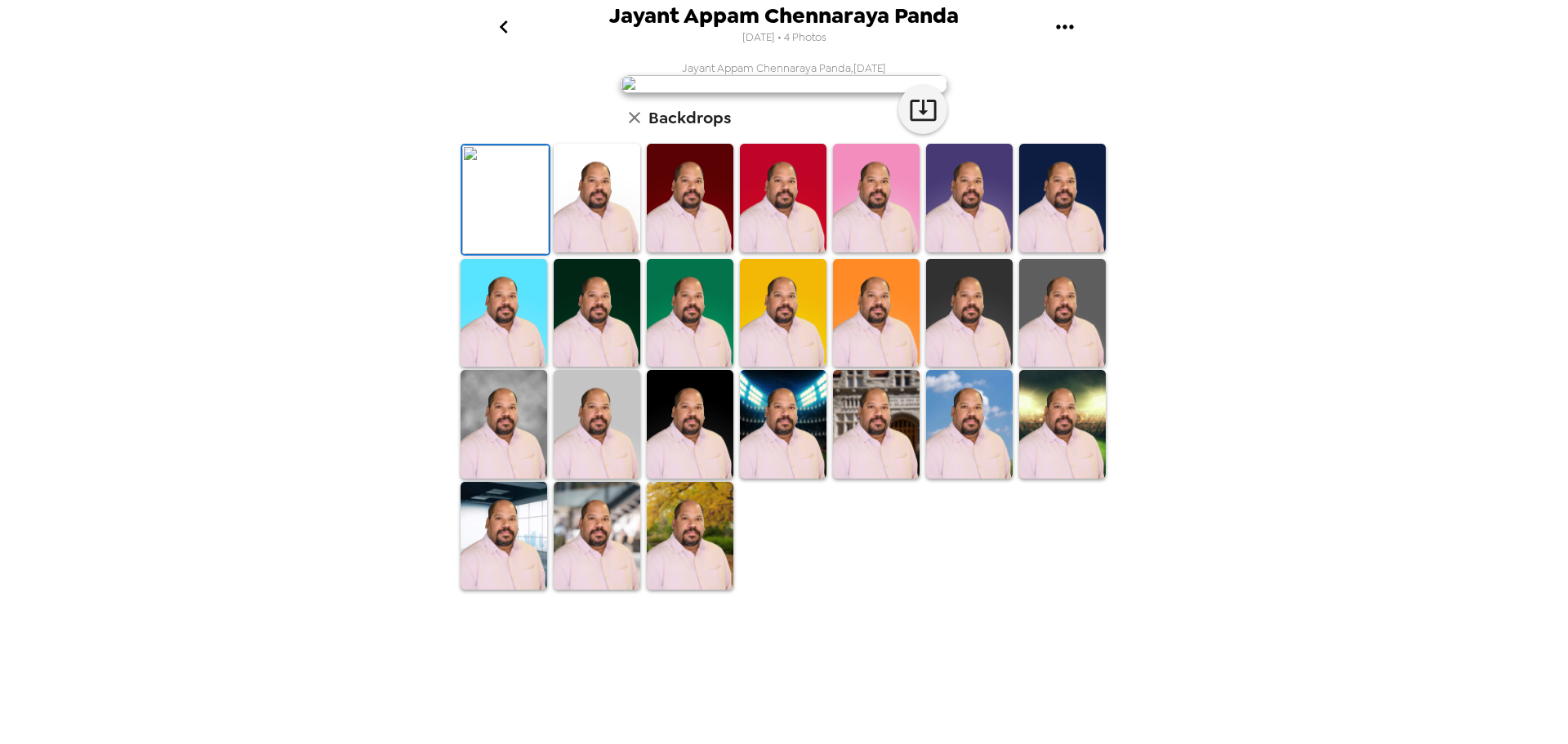
scroll to position [237, 0]
click at [684, 590] on img at bounding box center [689, 536] width 87 height 109
